Goal: Use online tool/utility: Utilize a website feature to perform a specific function

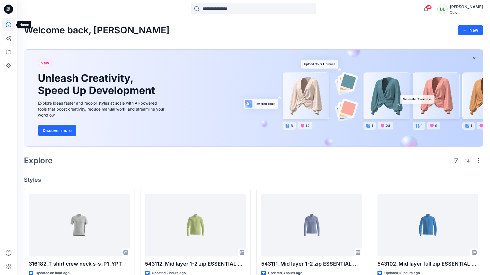
click at [4, 26] on icon at bounding box center [8, 24] width 13 height 13
click at [8, 51] on icon at bounding box center [8, 52] width 13 height 13
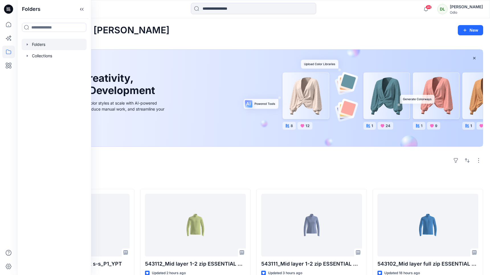
click at [35, 48] on div at bounding box center [54, 44] width 65 height 11
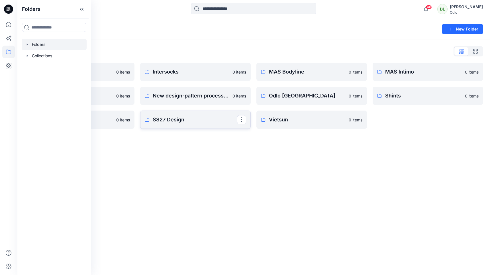
click at [184, 113] on link "SS27 Design" at bounding box center [195, 119] width 110 height 18
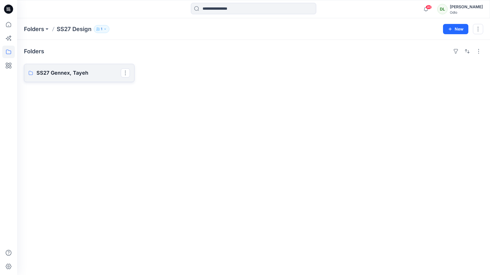
click at [73, 74] on p "SS27 Gennex, Tayeh" at bounding box center [78, 73] width 84 height 8
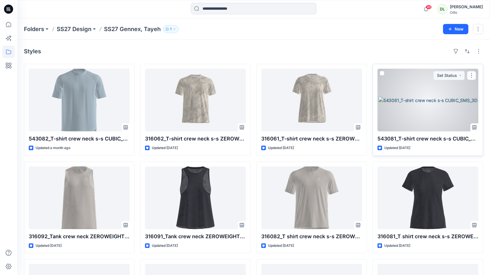
click at [423, 102] on div at bounding box center [427, 100] width 101 height 63
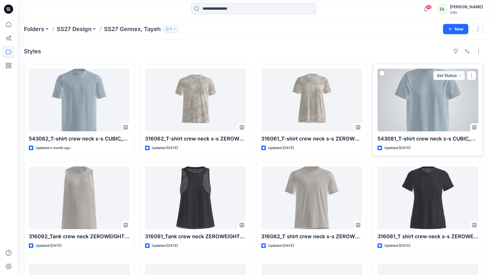
click at [381, 75] on span at bounding box center [382, 73] width 5 height 5
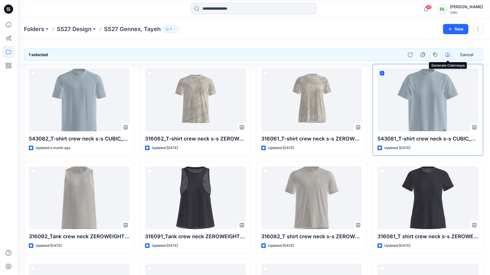
click at [448, 55] on icon "button" at bounding box center [447, 54] width 5 height 5
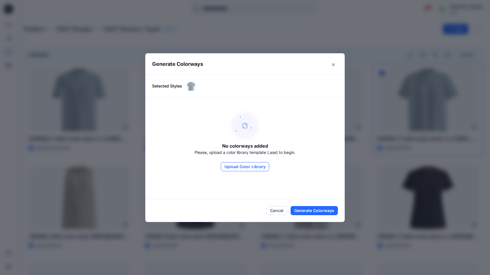
click at [239, 166] on button "Upload Color Library" at bounding box center [245, 166] width 48 height 9
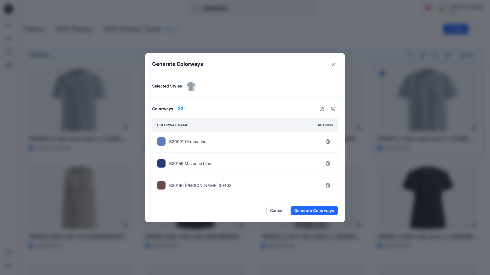
scroll to position [635, 0]
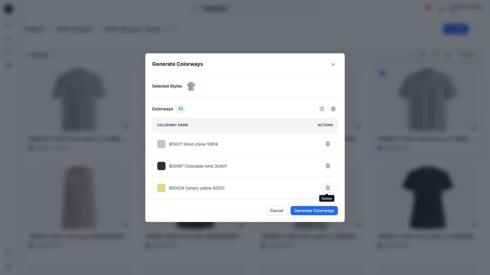
click at [325, 192] on button "button" at bounding box center [328, 187] width 10 height 10
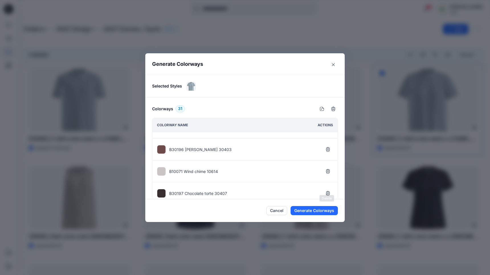
click at [325, 192] on button "button" at bounding box center [328, 193] width 10 height 10
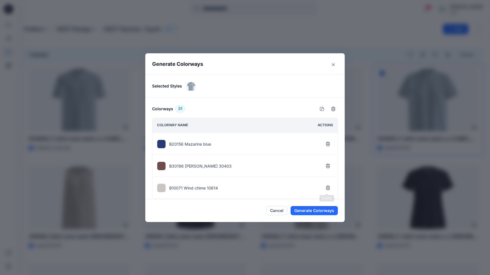
click at [325, 192] on button "button" at bounding box center [328, 187] width 10 height 10
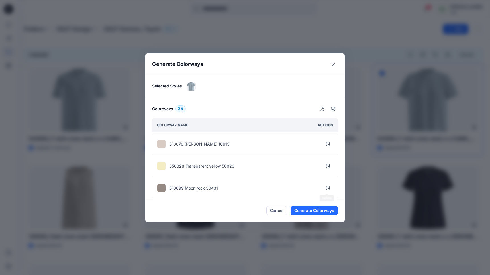
click at [325, 192] on button "button" at bounding box center [328, 187] width 10 height 10
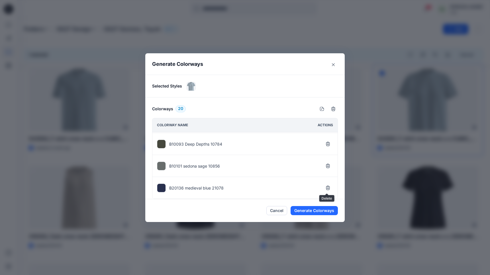
click at [325, 192] on button "button" at bounding box center [328, 187] width 10 height 10
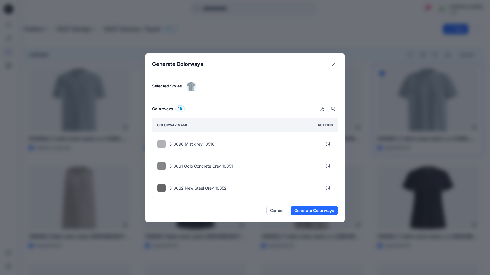
click at [325, 192] on button "button" at bounding box center [328, 187] width 10 height 10
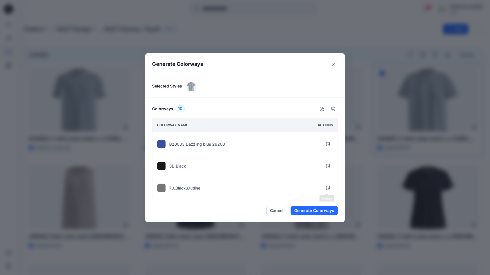
click at [325, 192] on button "button" at bounding box center [328, 187] width 10 height 10
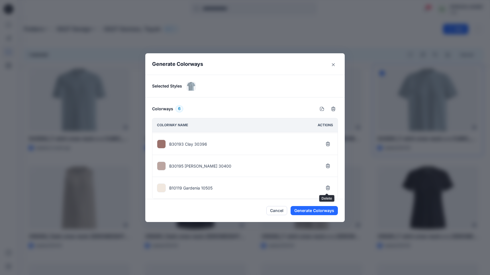
click at [325, 192] on button "button" at bounding box center [328, 187] width 10 height 10
click at [316, 209] on button "Generate Colorways" at bounding box center [313, 210] width 47 height 9
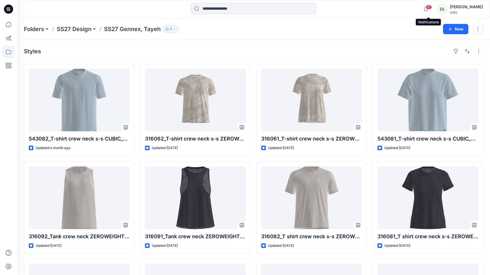
click at [430, 10] on icon "button" at bounding box center [425, 8] width 11 height 11
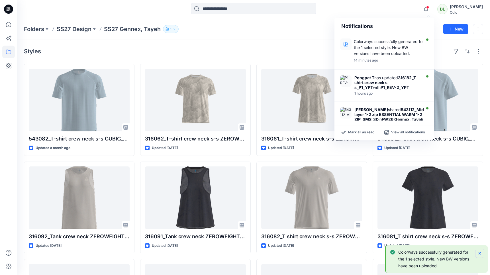
click at [481, 252] on icon "Notifications-bottom-right" at bounding box center [479, 253] width 5 height 5
